Goal: Task Accomplishment & Management: Use online tool/utility

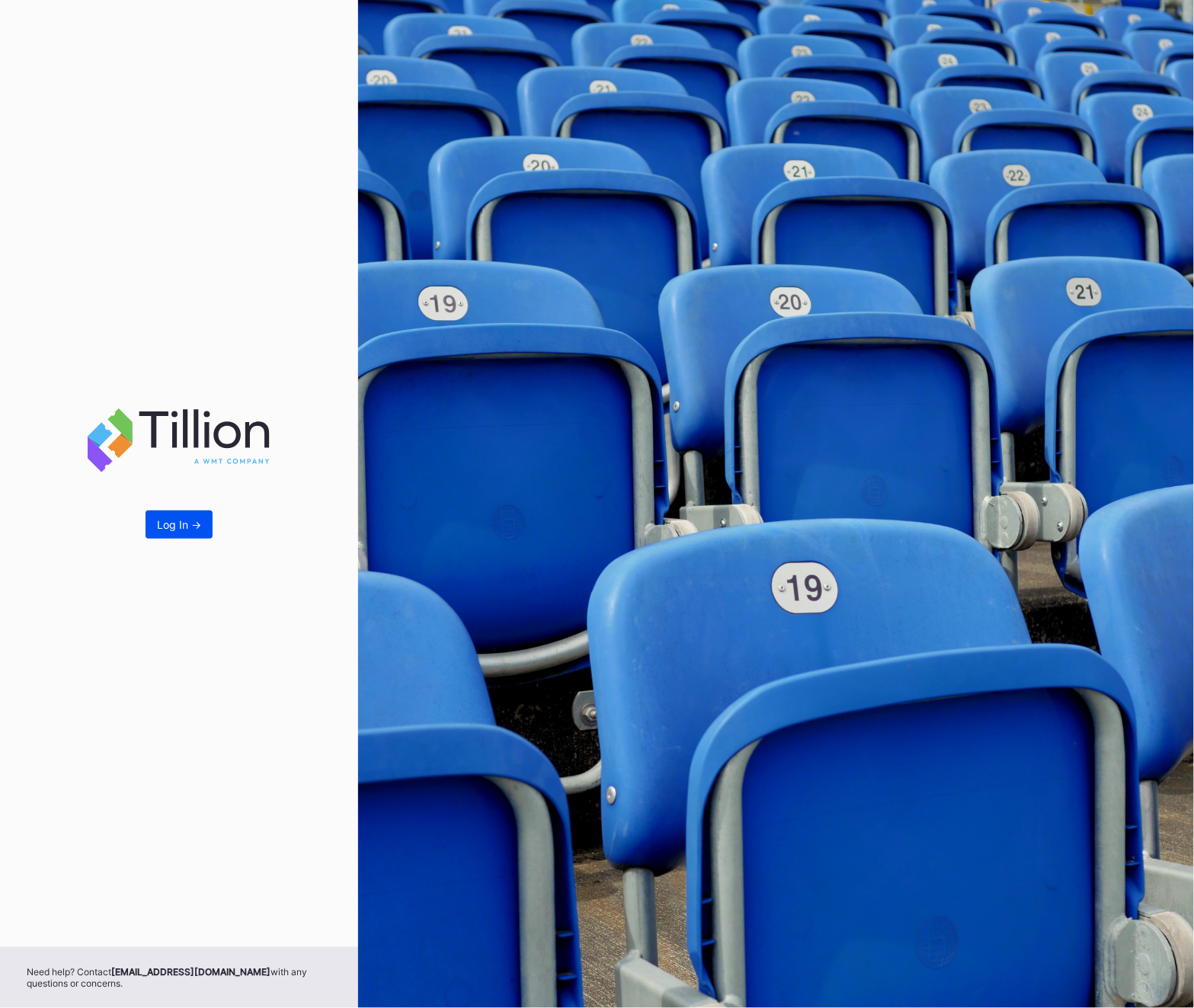
click at [168, 512] on button "Log In ->" at bounding box center [179, 525] width 67 height 29
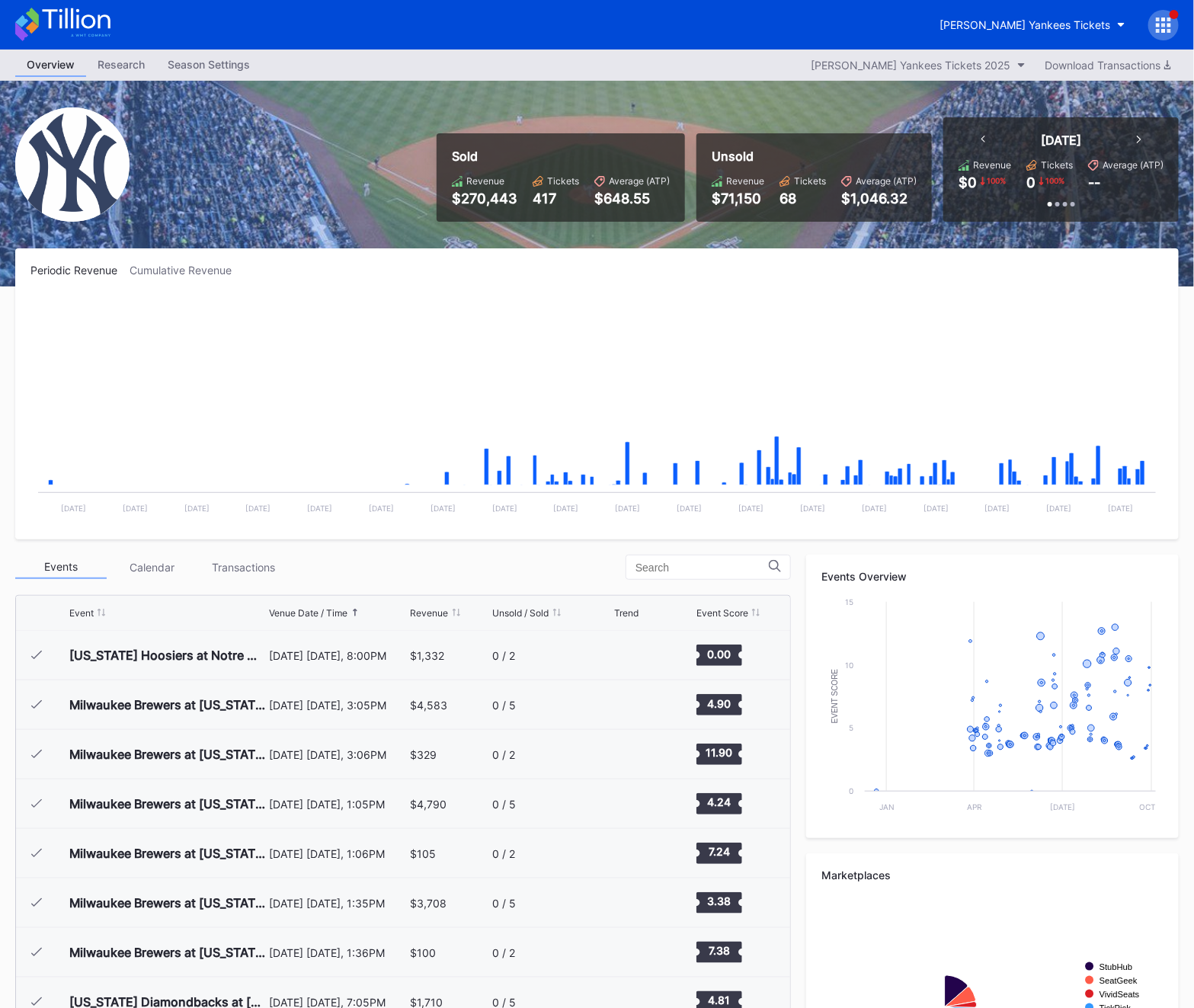
scroll to position [5647, 0]
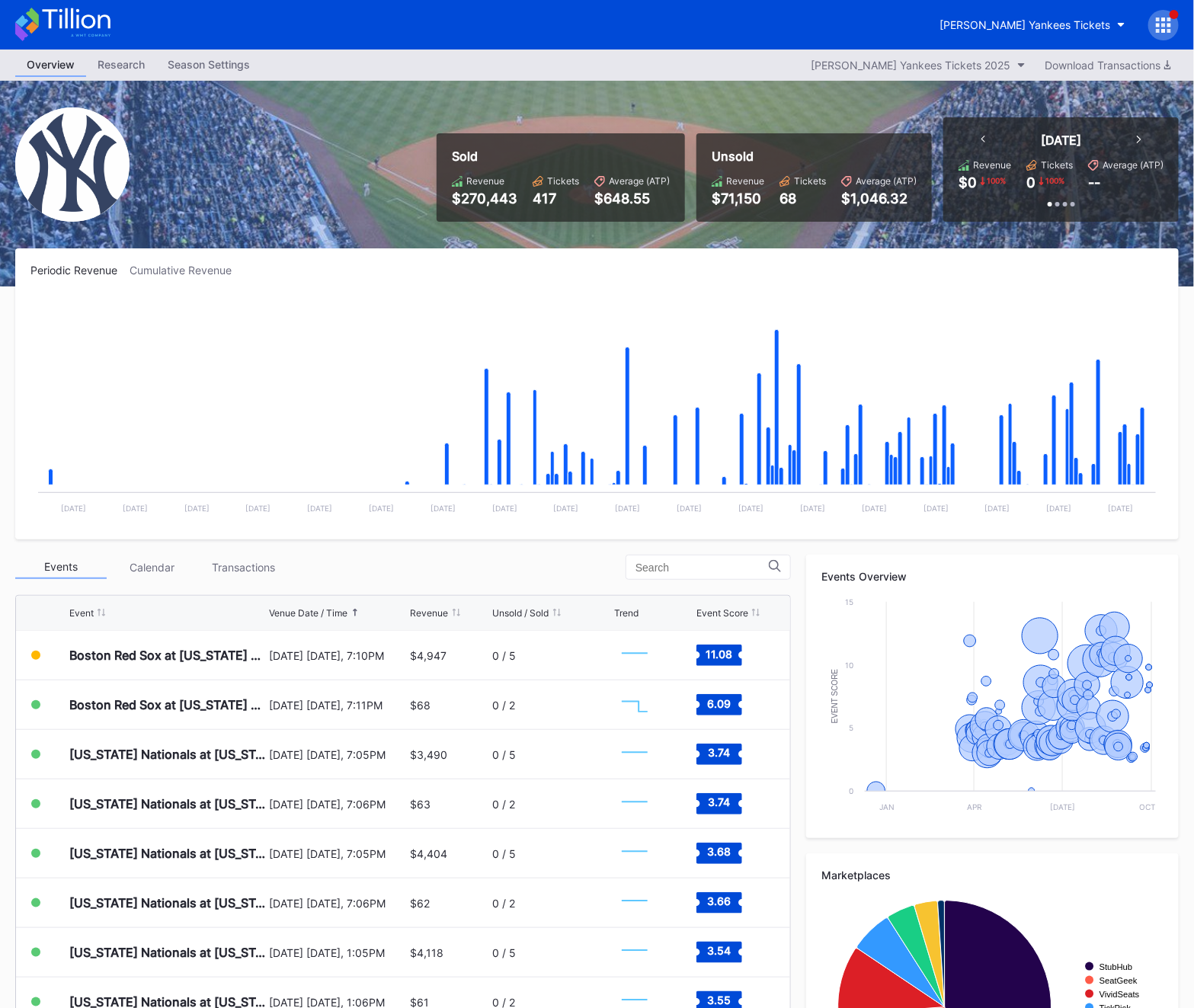
click at [1161, 27] on icon at bounding box center [1164, 25] width 15 height 15
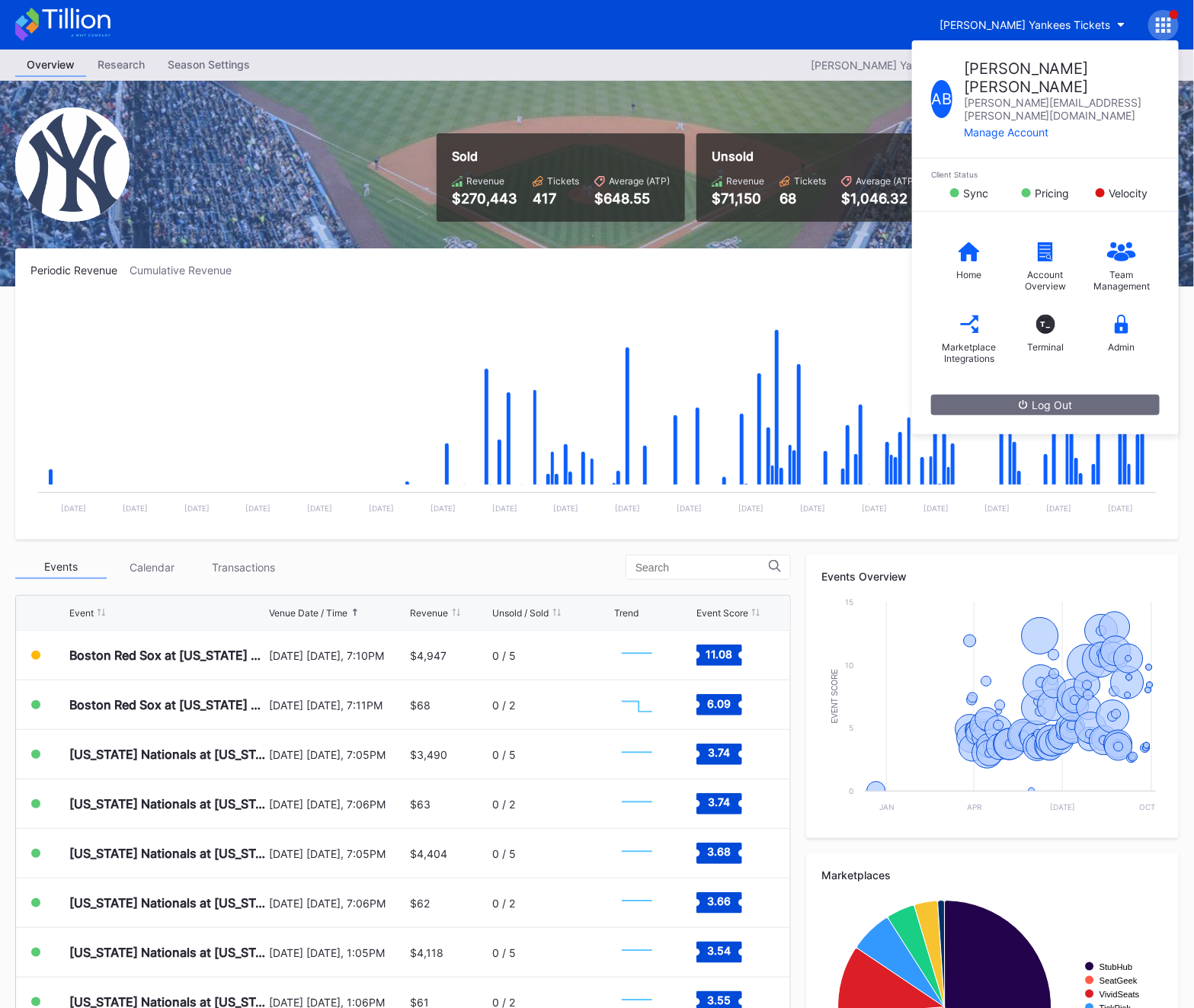
click at [1124, 337] on div "Home Account Overview Team Management Marketplace Integrations T_ Terminal Admin" at bounding box center [1046, 303] width 267 height 183
click at [1124, 341] on div "Admin" at bounding box center [1122, 347] width 27 height 12
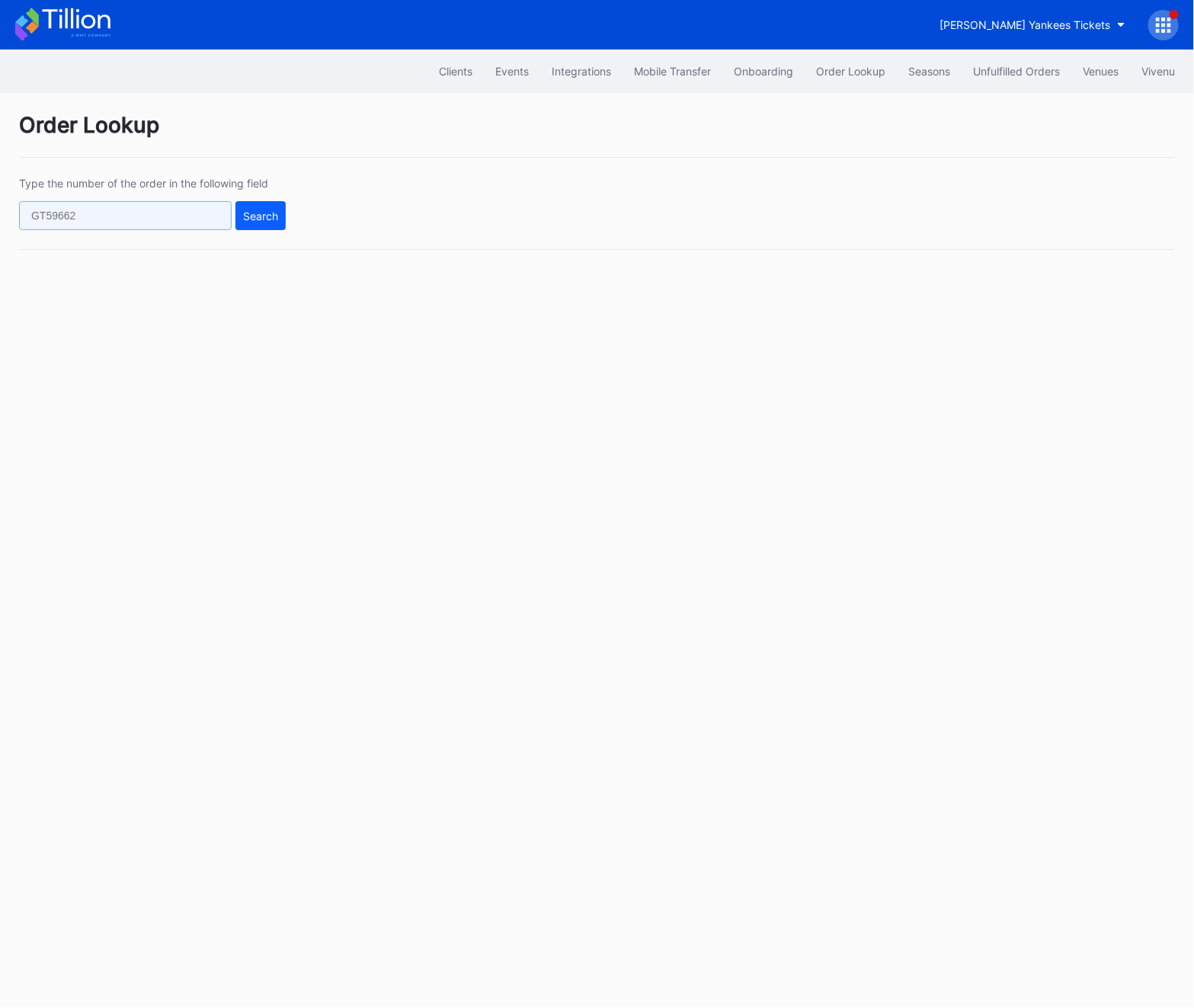
click at [133, 228] on input "text" at bounding box center [125, 216] width 212 height 29
paste input "8e7lsn6lr9p"
click at [263, 210] on div "Search" at bounding box center [260, 216] width 35 height 13
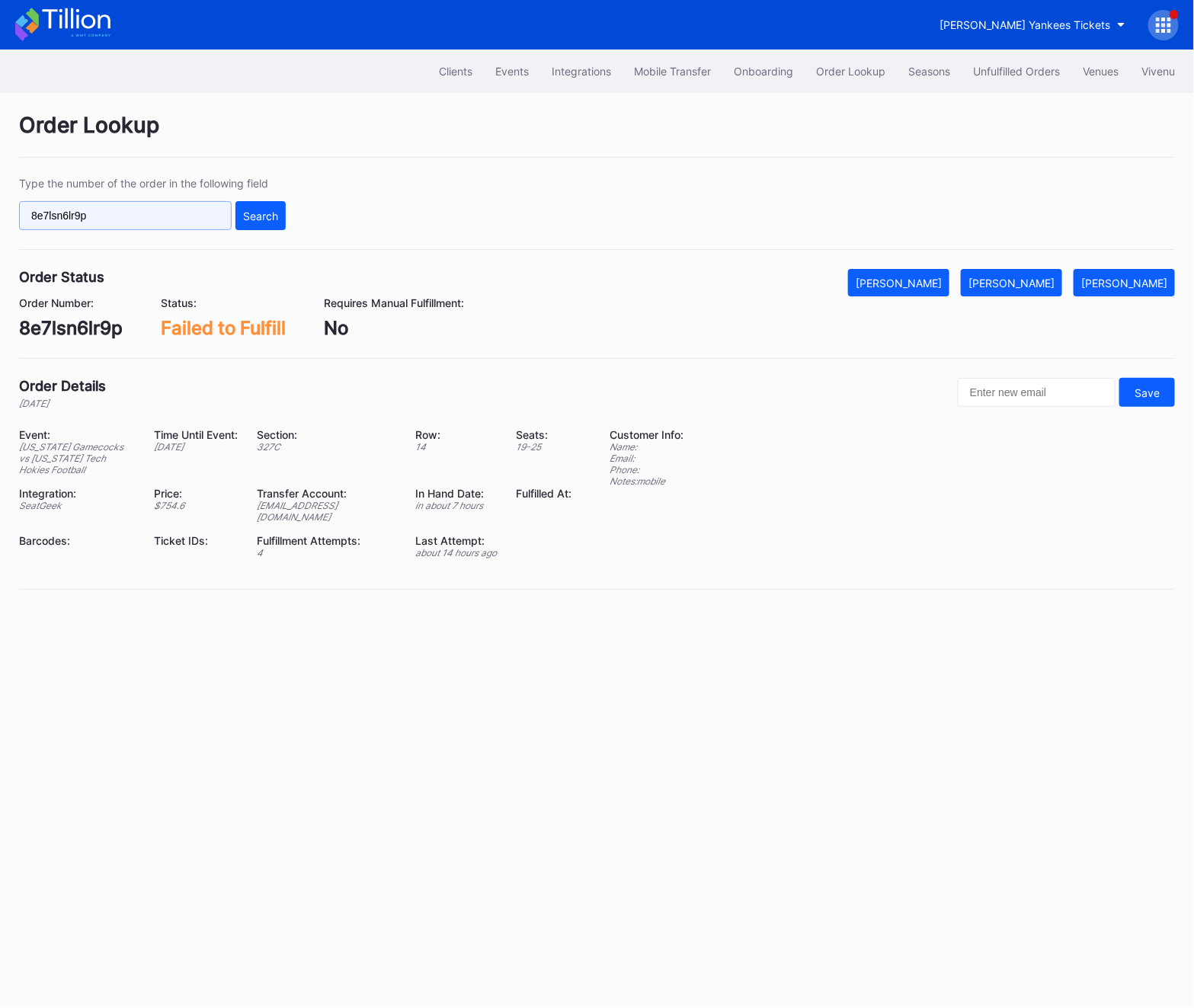
click at [99, 211] on input "8e7lsn6lr9p" at bounding box center [125, 216] width 212 height 29
paste input "621653549"
type input "621653549"
click at [263, 216] on div "Search" at bounding box center [260, 216] width 35 height 13
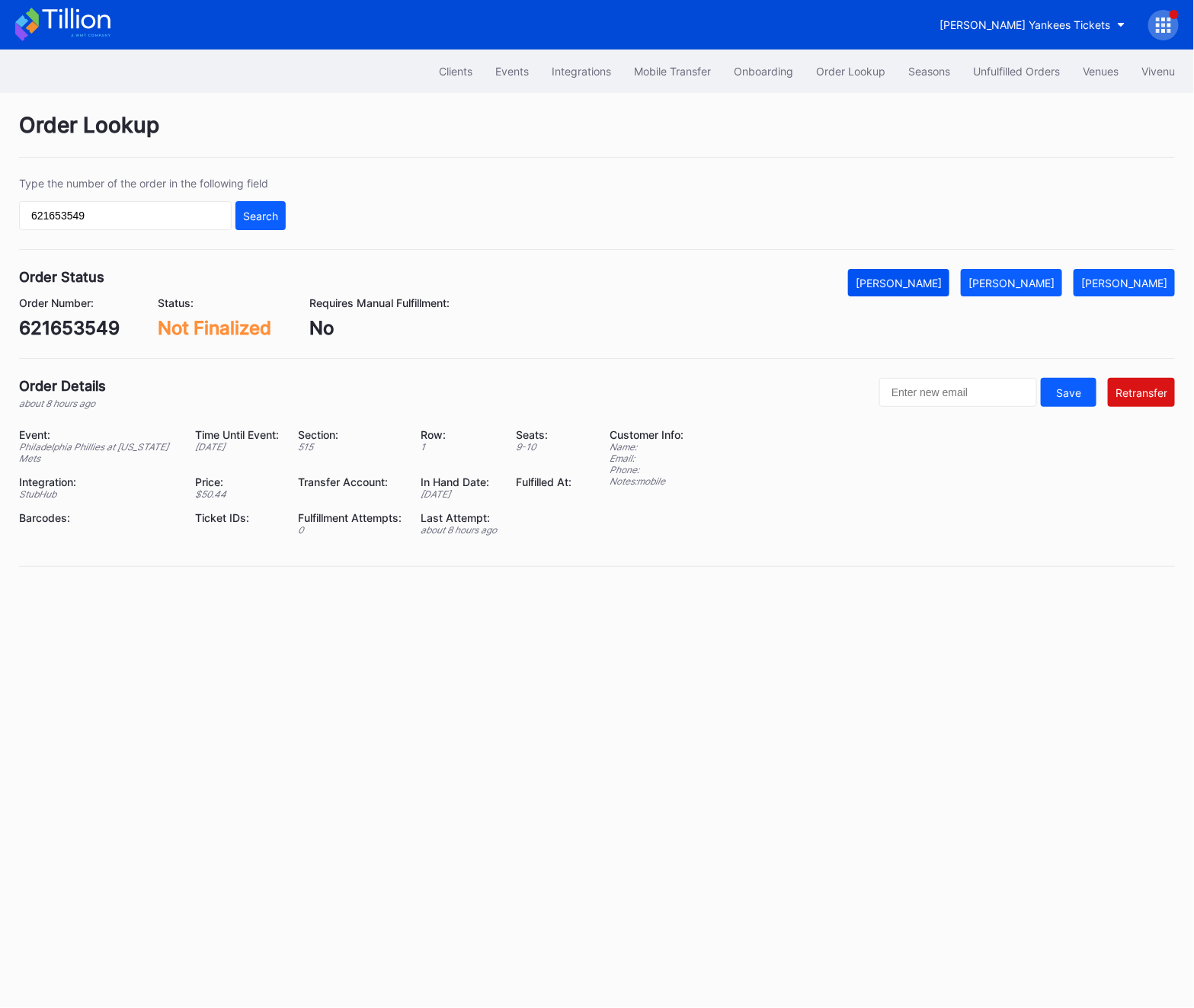
click at [940, 284] on div "[PERSON_NAME]" at bounding box center [899, 282] width 86 height 13
click at [1023, 79] on button "Unfulfilled Orders" at bounding box center [1016, 71] width 110 height 29
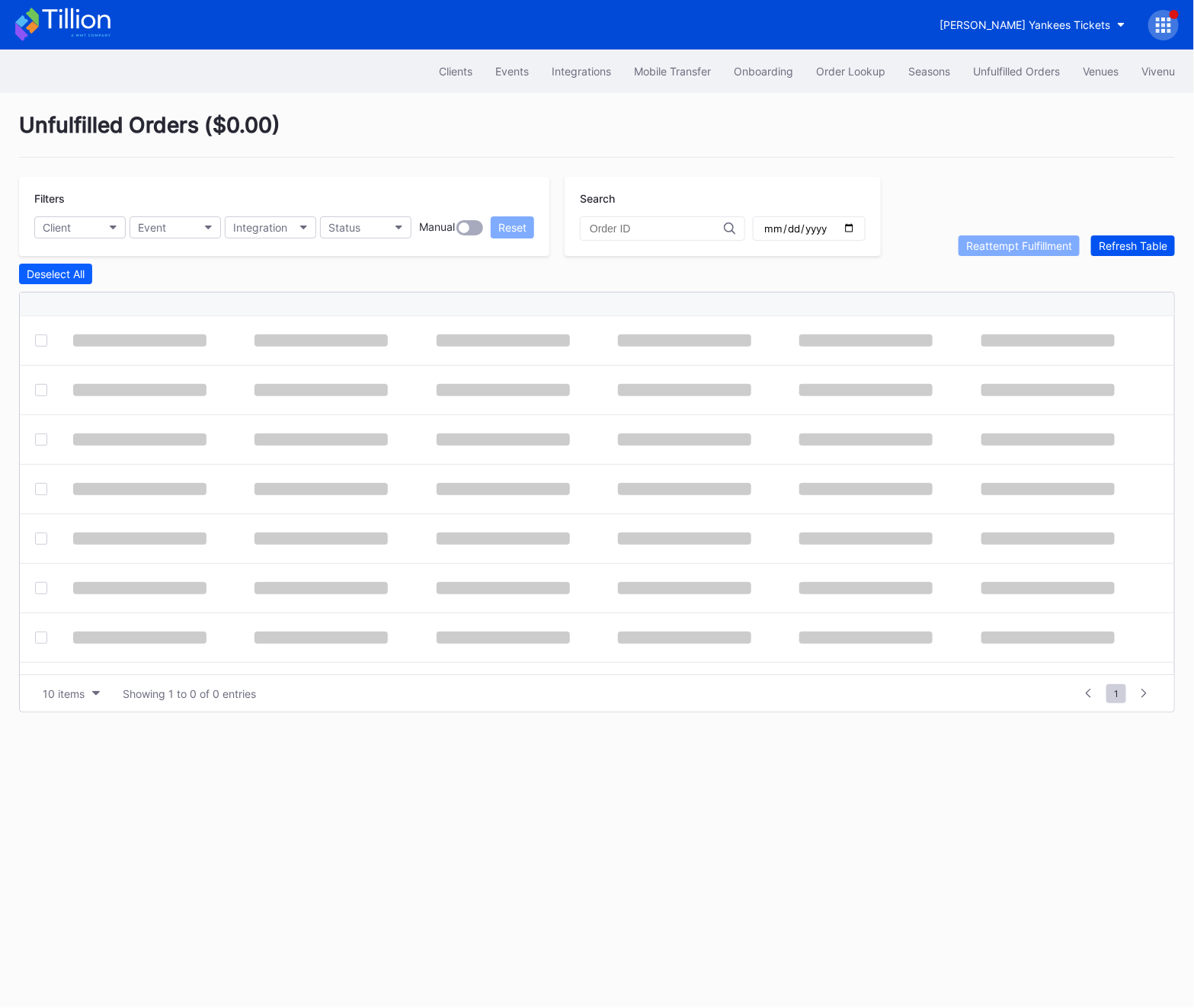
click at [1132, 253] on button "Refresh Table" at bounding box center [1133, 245] width 84 height 21
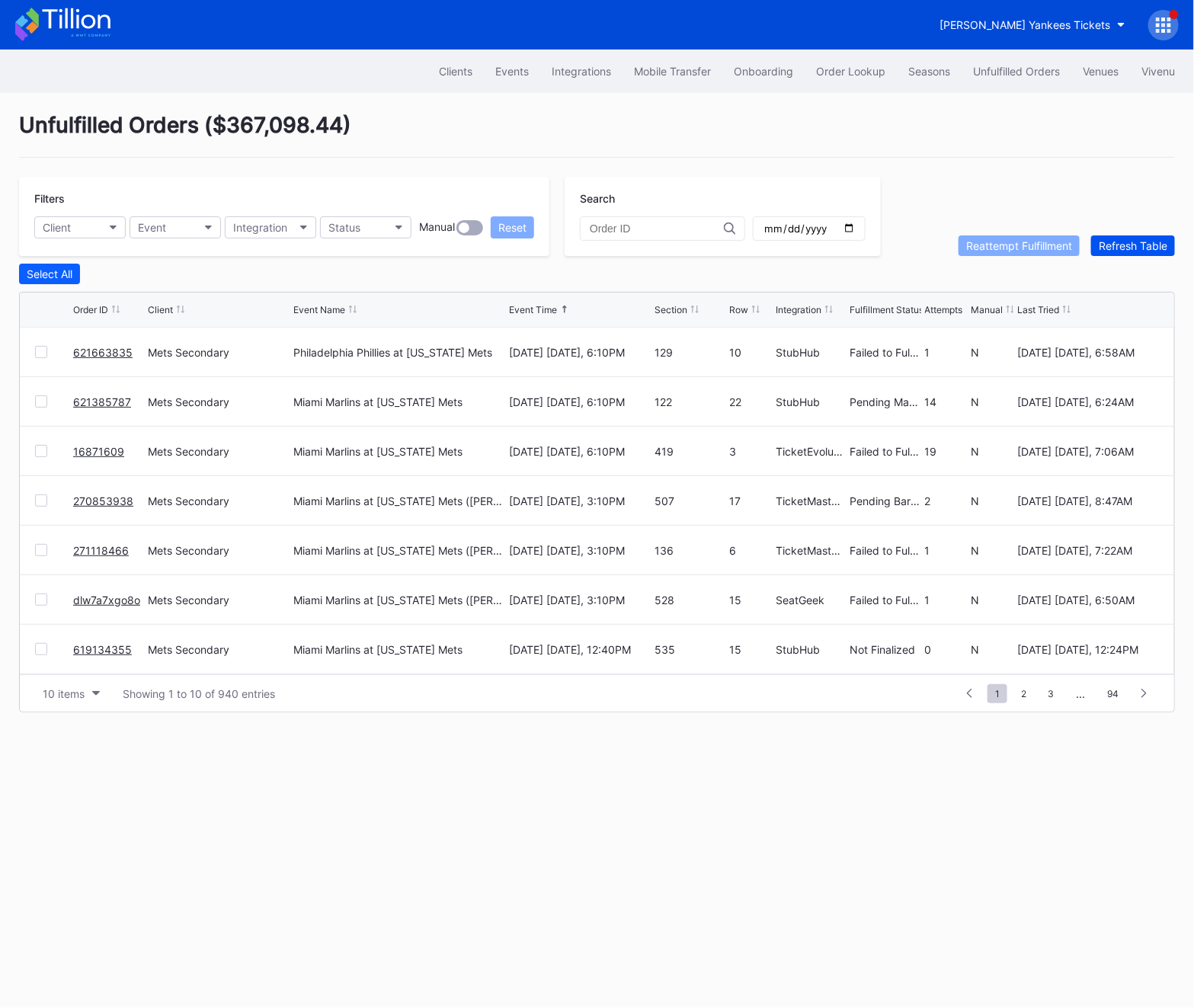
click at [1132, 253] on button "Refresh Table" at bounding box center [1133, 245] width 84 height 21
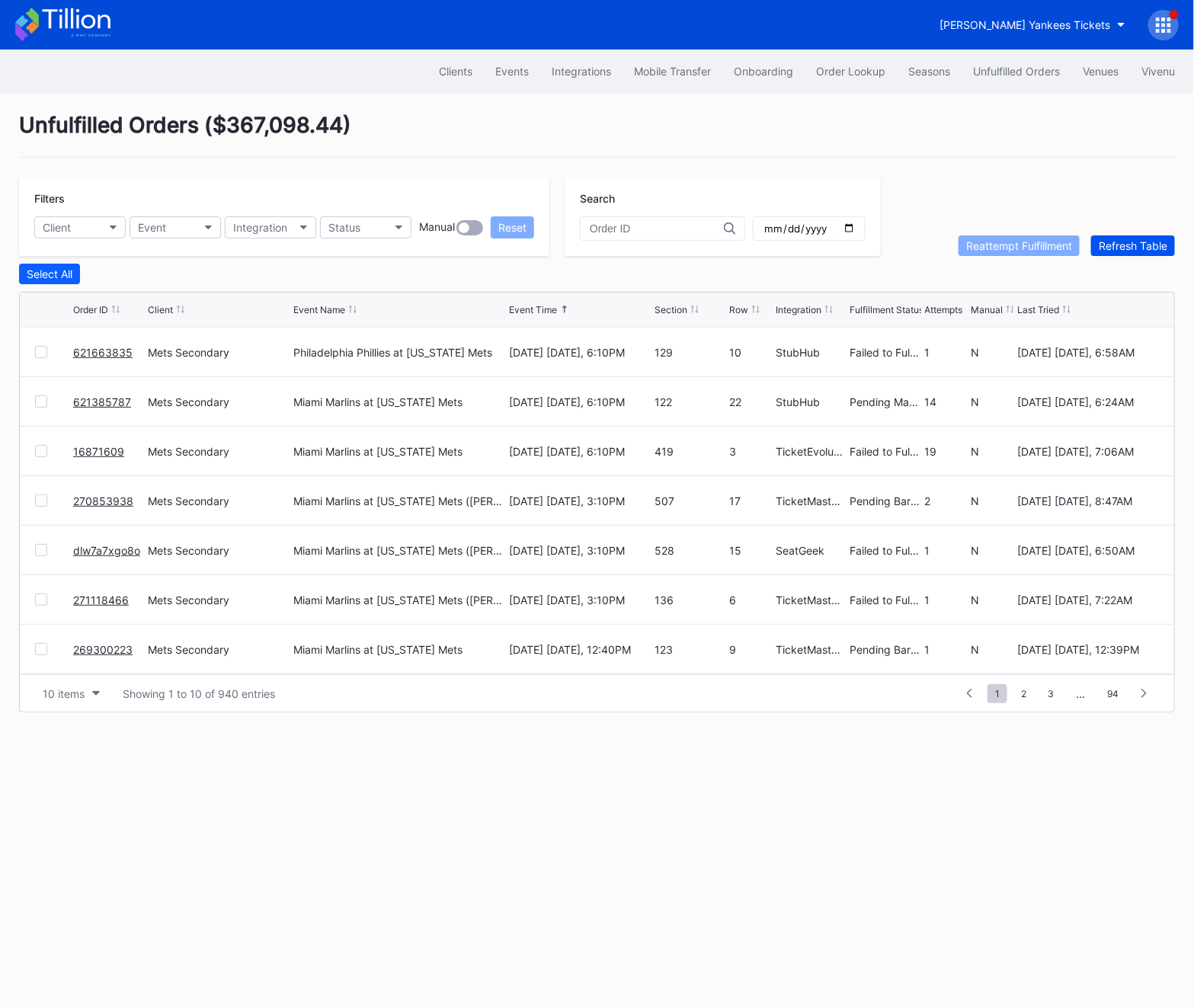
click at [1132, 253] on button "Refresh Table" at bounding box center [1133, 245] width 84 height 21
click at [357, 203] on div "Filters" at bounding box center [284, 198] width 500 height 13
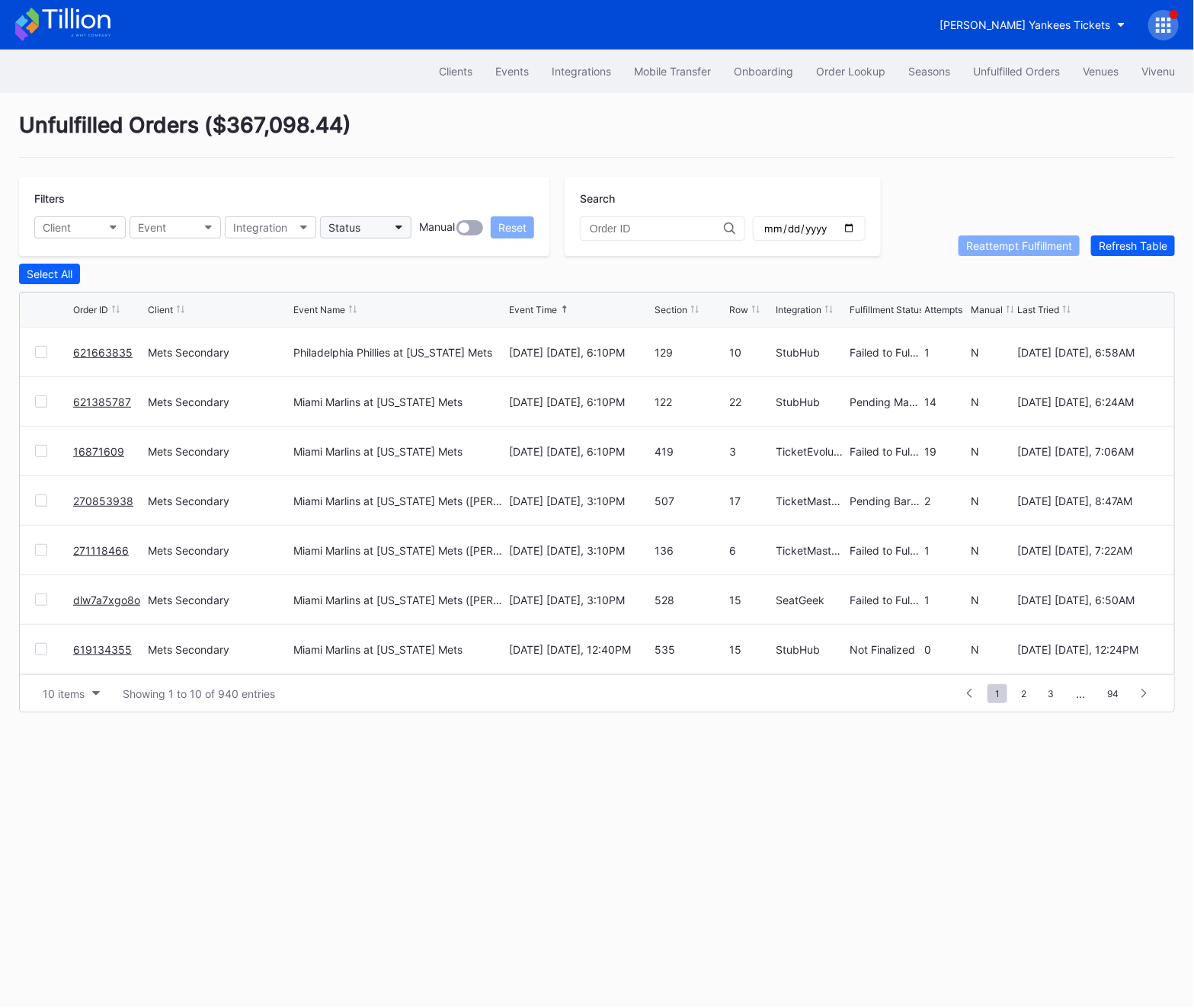
click at [353, 222] on div "Status" at bounding box center [344, 227] width 32 height 13
click at [356, 293] on div "Failed to Fulfill" at bounding box center [367, 295] width 71 height 13
click at [107, 225] on button "Client" at bounding box center [79, 227] width 91 height 22
type input "mets"
click at [141, 284] on div "Mets Secondary" at bounding box center [123, 295] width 178 height 29
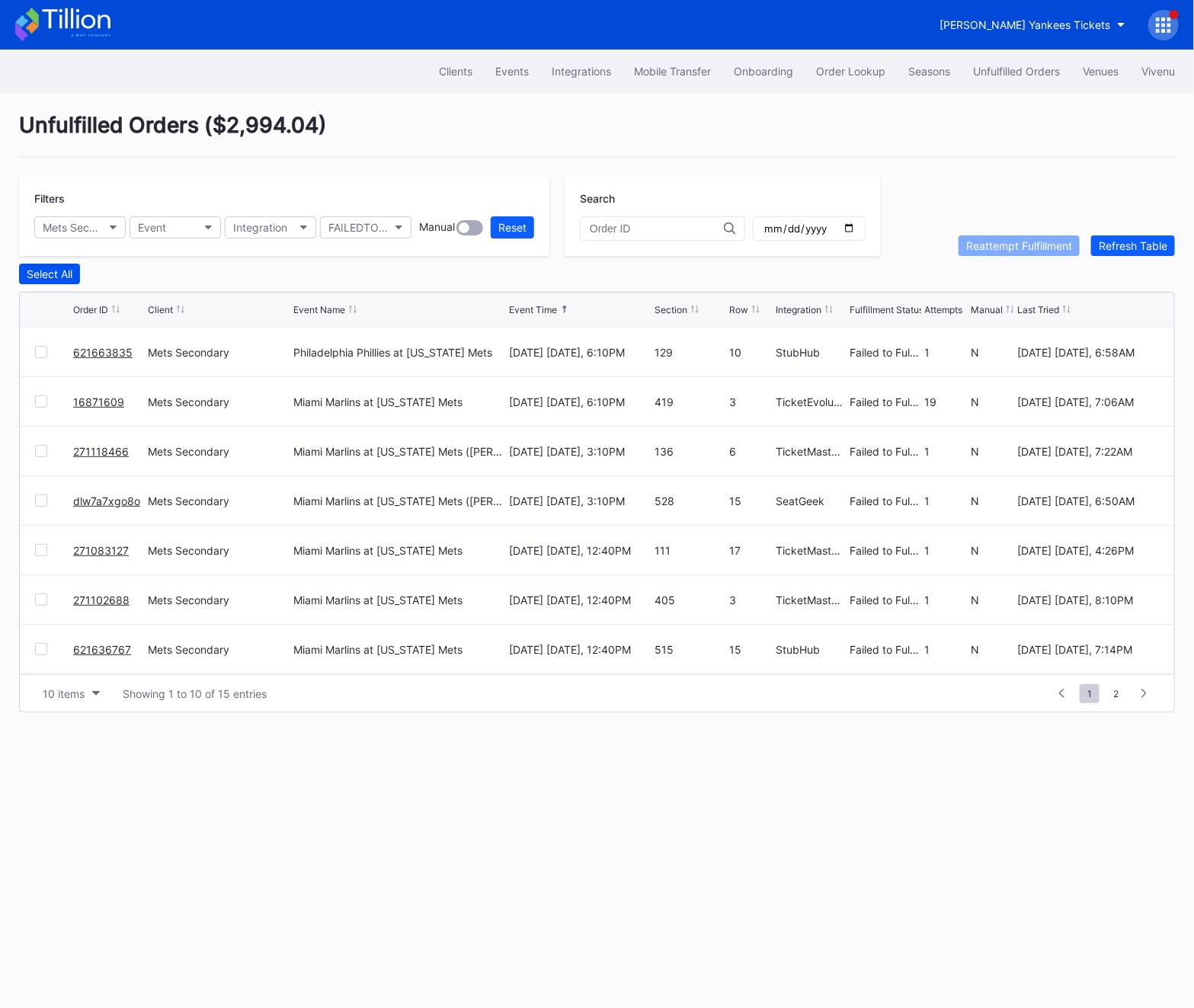
click at [19, 272] on button "Select All" at bounding box center [49, 274] width 61 height 21
click at [983, 241] on div "Reattempt Fulfillment" at bounding box center [1019, 245] width 106 height 13
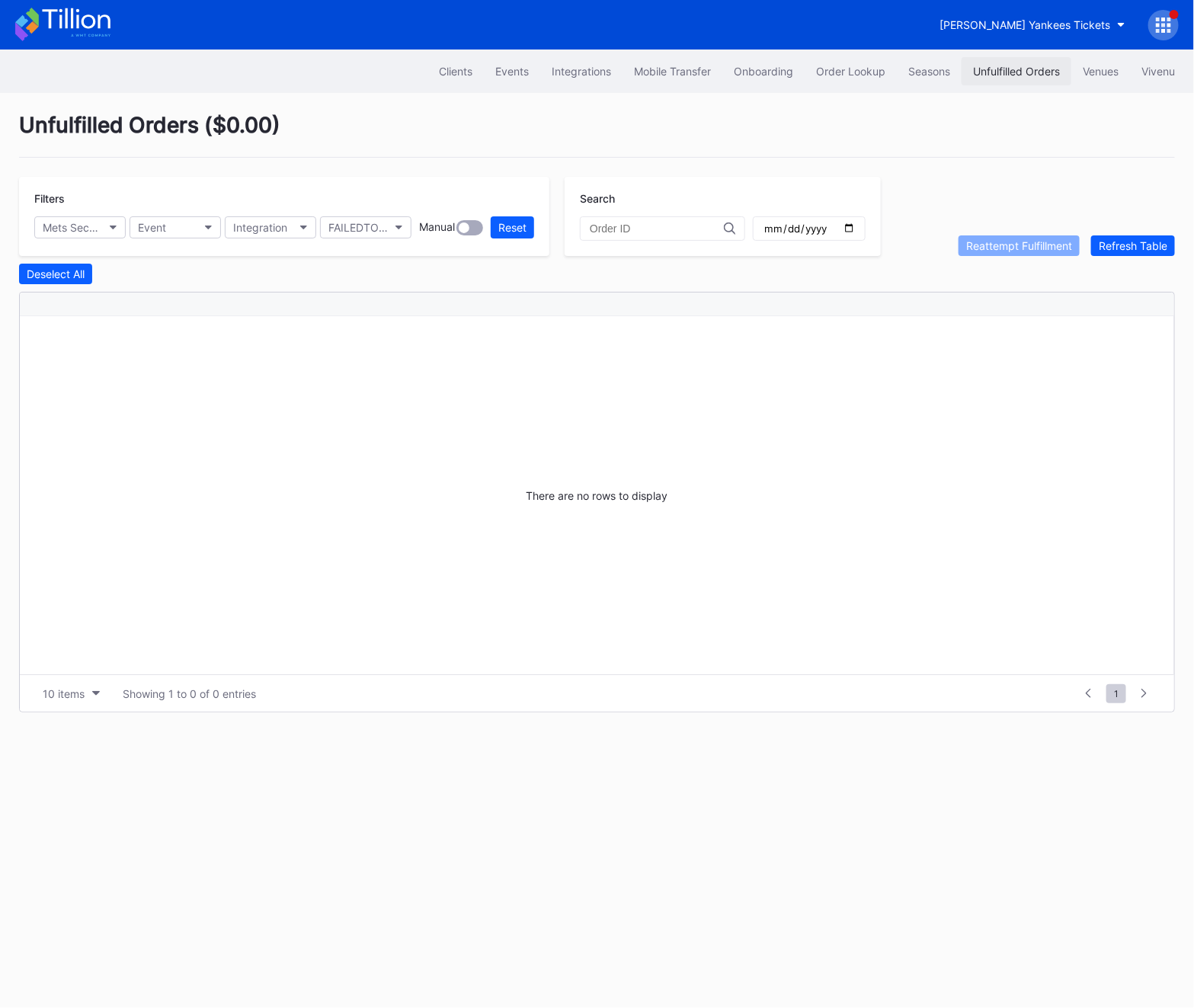
click at [996, 70] on div "Unfulfilled Orders" at bounding box center [1016, 71] width 87 height 13
